Goal: Task Accomplishment & Management: Complete application form

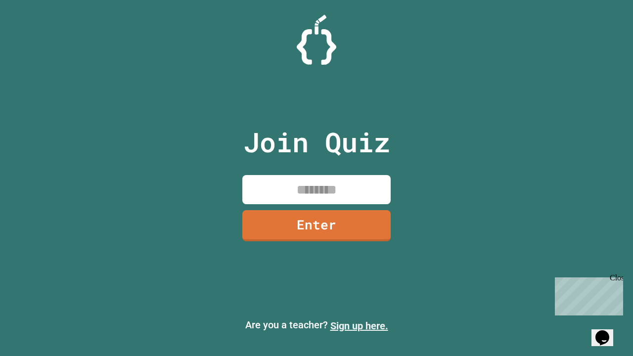
click at [359, 326] on link "Sign up here." at bounding box center [359, 326] width 58 height 12
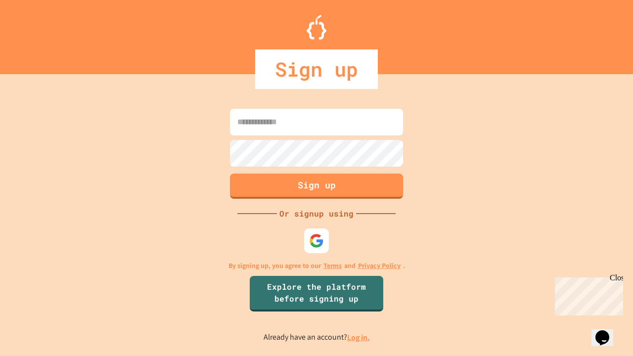
click at [359, 337] on link "Log in." at bounding box center [358, 337] width 23 height 10
